Goal: Information Seeking & Learning: Learn about a topic

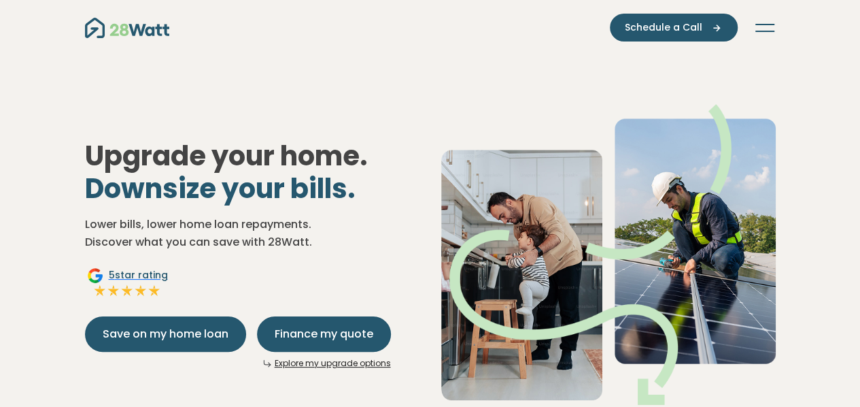
click at [766, 29] on button "Toggle navigation" at bounding box center [765, 28] width 22 height 14
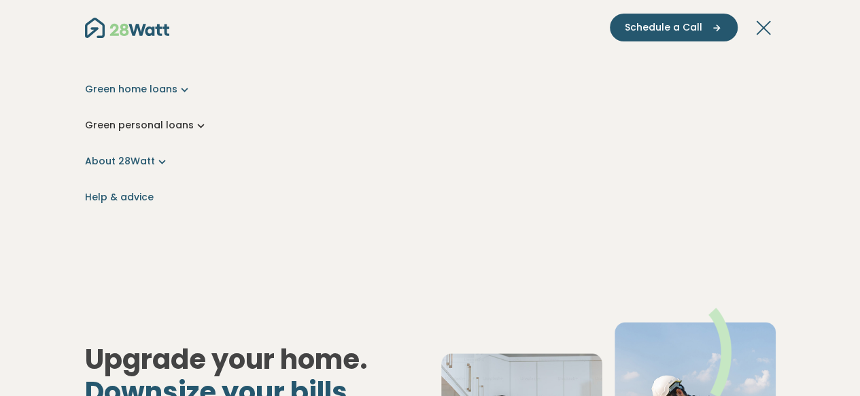
click at [160, 122] on link "Green personal loans" at bounding box center [430, 125] width 691 height 14
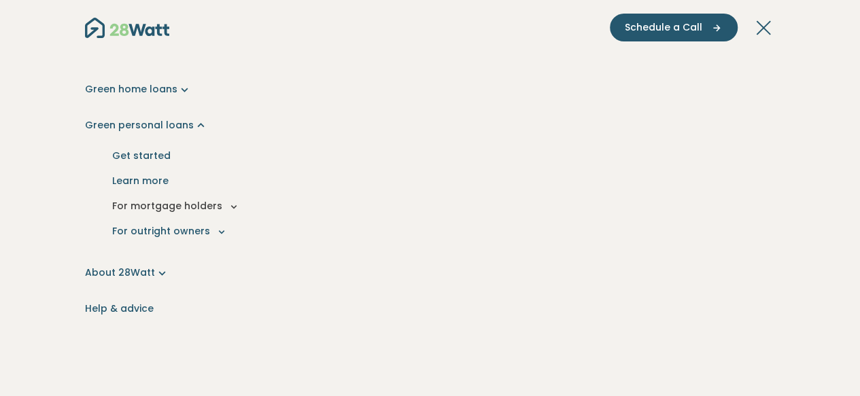
click at [158, 205] on button "For mortgage holders" at bounding box center [430, 206] width 669 height 25
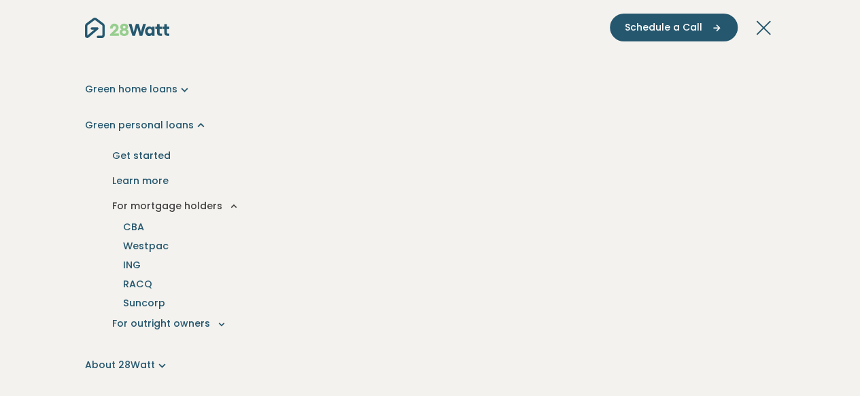
click at [158, 205] on button "For mortgage holders" at bounding box center [430, 206] width 669 height 25
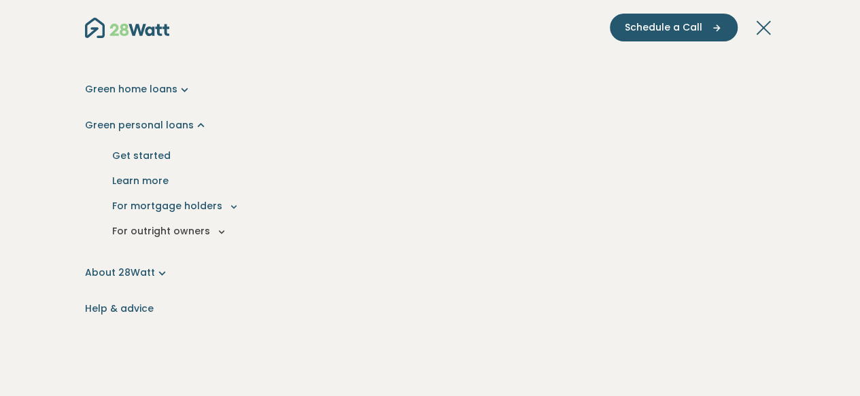
click at [152, 230] on button "For outright owners" at bounding box center [430, 231] width 669 height 25
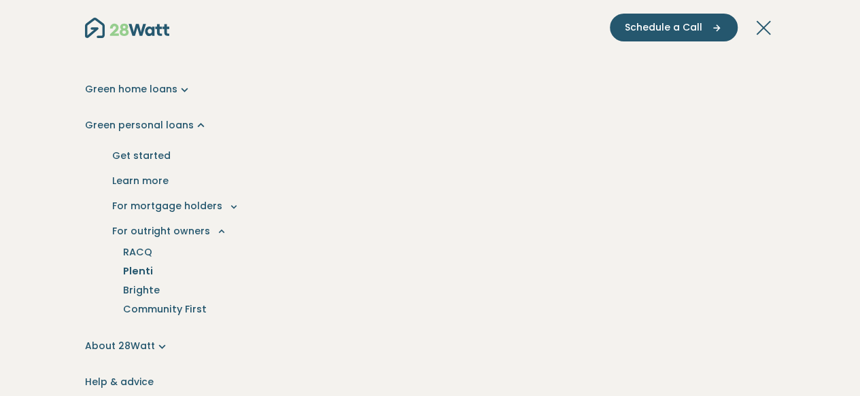
click at [135, 269] on link "Plenti" at bounding box center [138, 271] width 63 height 19
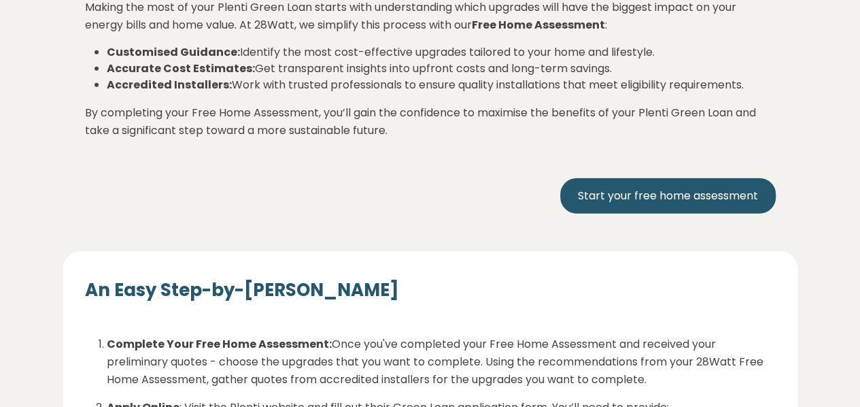
scroll to position [1568, 0]
